Goal: Task Accomplishment & Management: Manage account settings

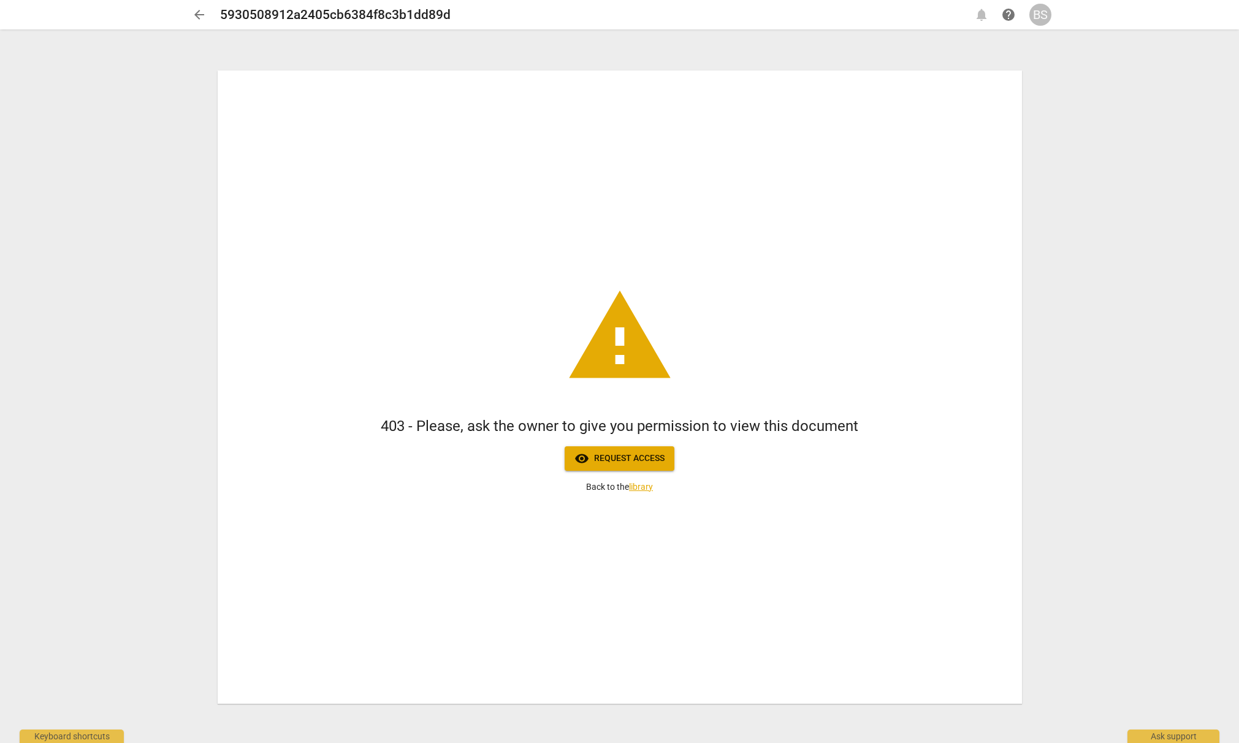
click at [1040, 15] on div "BS" at bounding box center [1040, 15] width 22 height 22
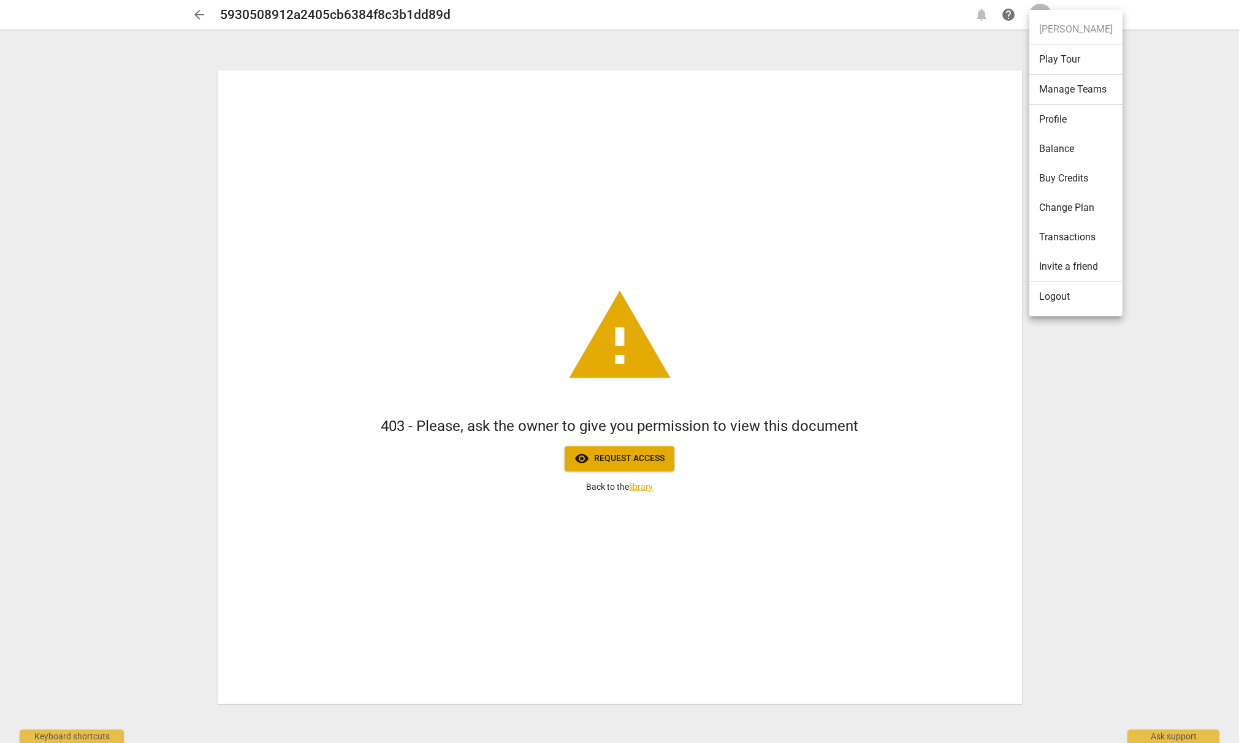
click at [1058, 298] on li "Logout" at bounding box center [1075, 296] width 93 height 29
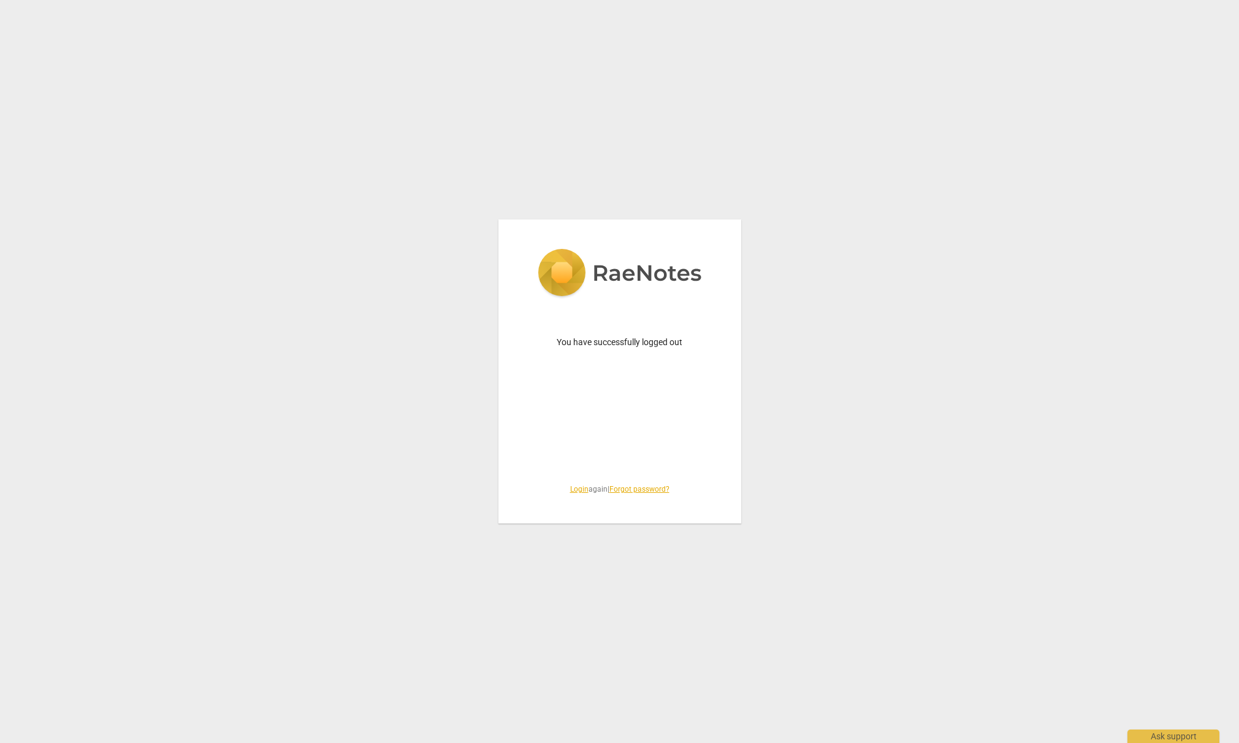
click at [655, 417] on div "You have successfully logged out Login again | Forgot password?" at bounding box center [619, 371] width 243 height 304
click at [578, 488] on link "Login" at bounding box center [579, 489] width 18 height 9
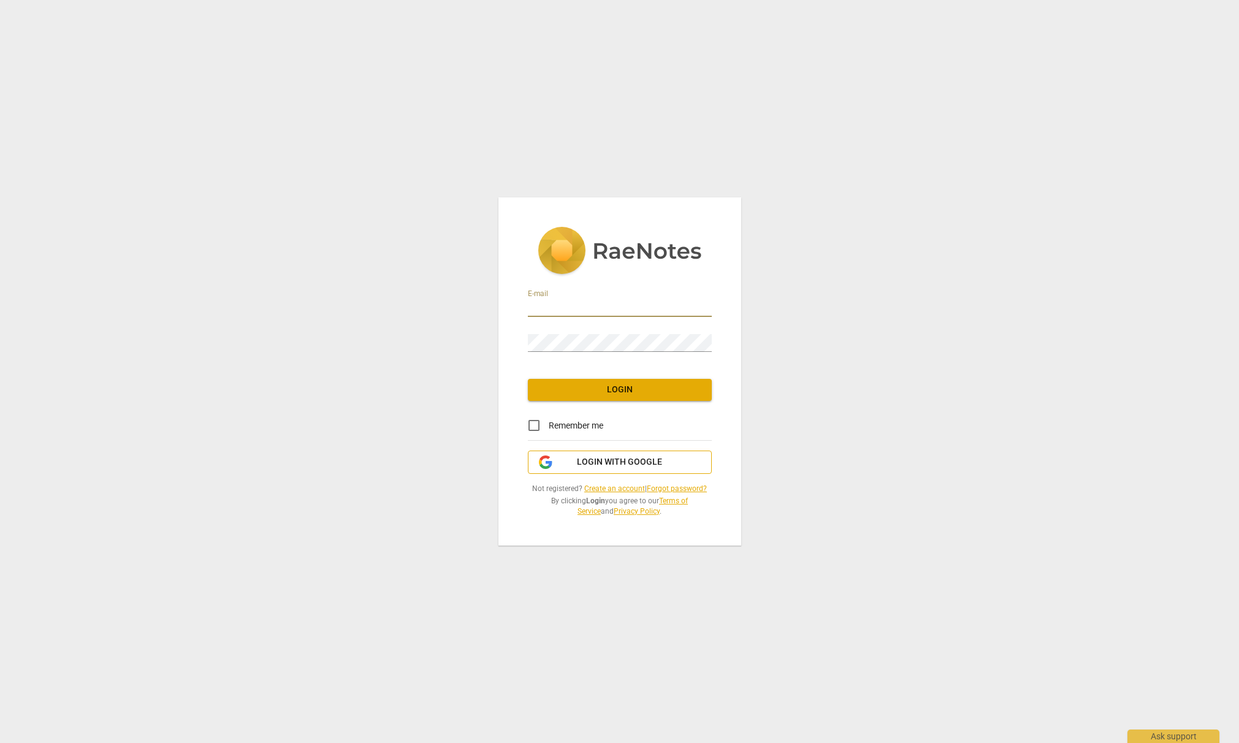
click at [581, 464] on span "Login with Google" at bounding box center [619, 462] width 85 height 12
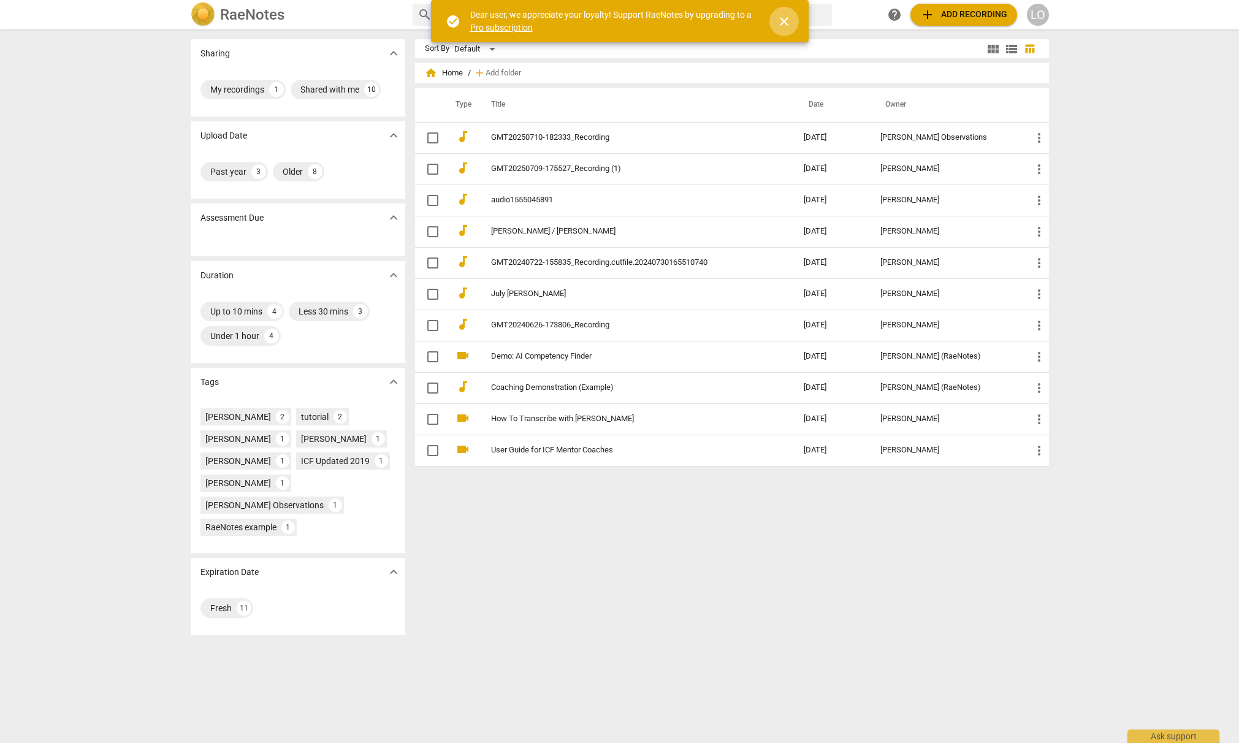
click at [782, 20] on span "close" at bounding box center [784, 21] width 15 height 15
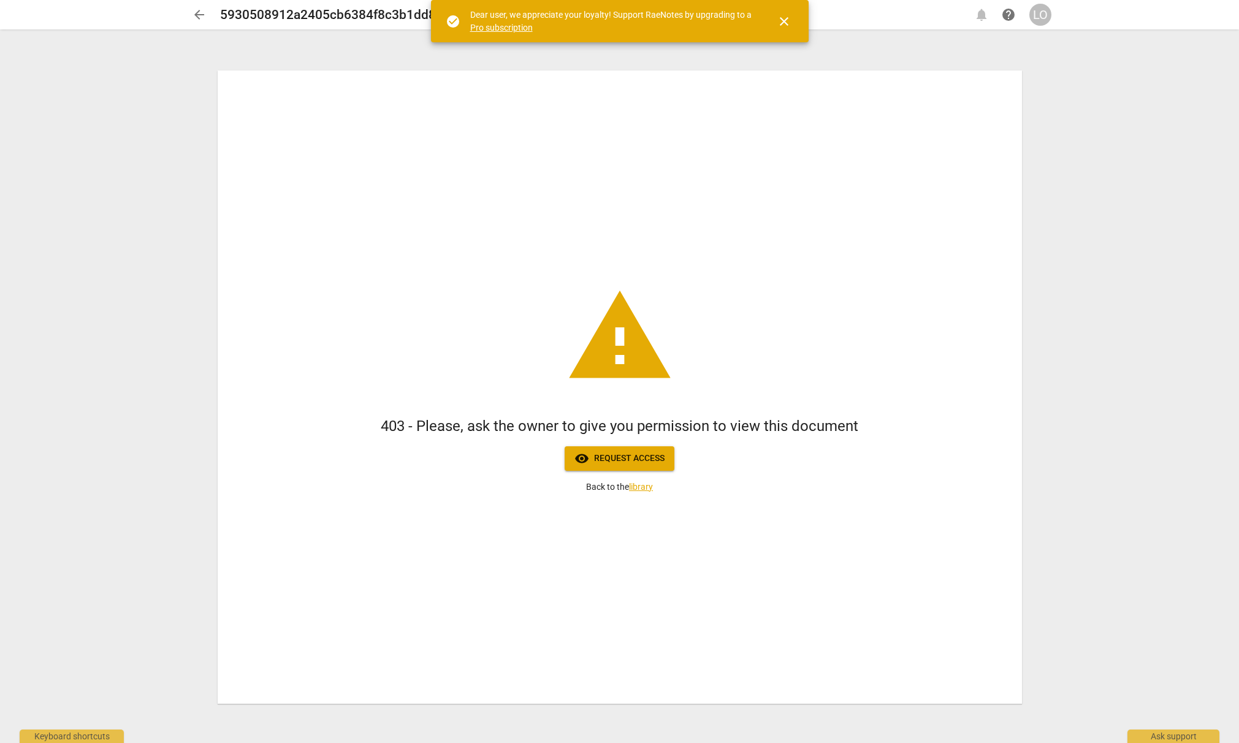
click at [620, 457] on span "visibility Request access" at bounding box center [619, 458] width 90 height 15
